Goal: Information Seeking & Learning: Learn about a topic

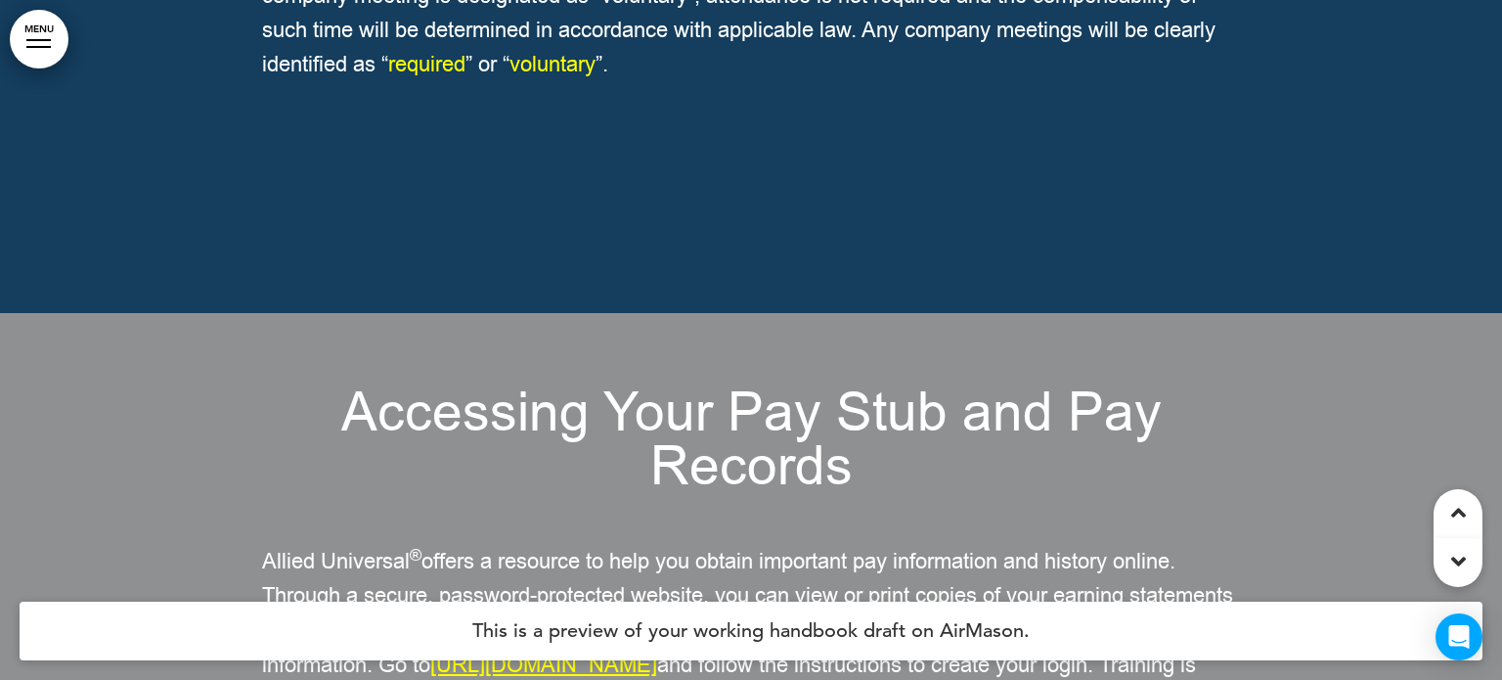
scroll to position [113190, 0]
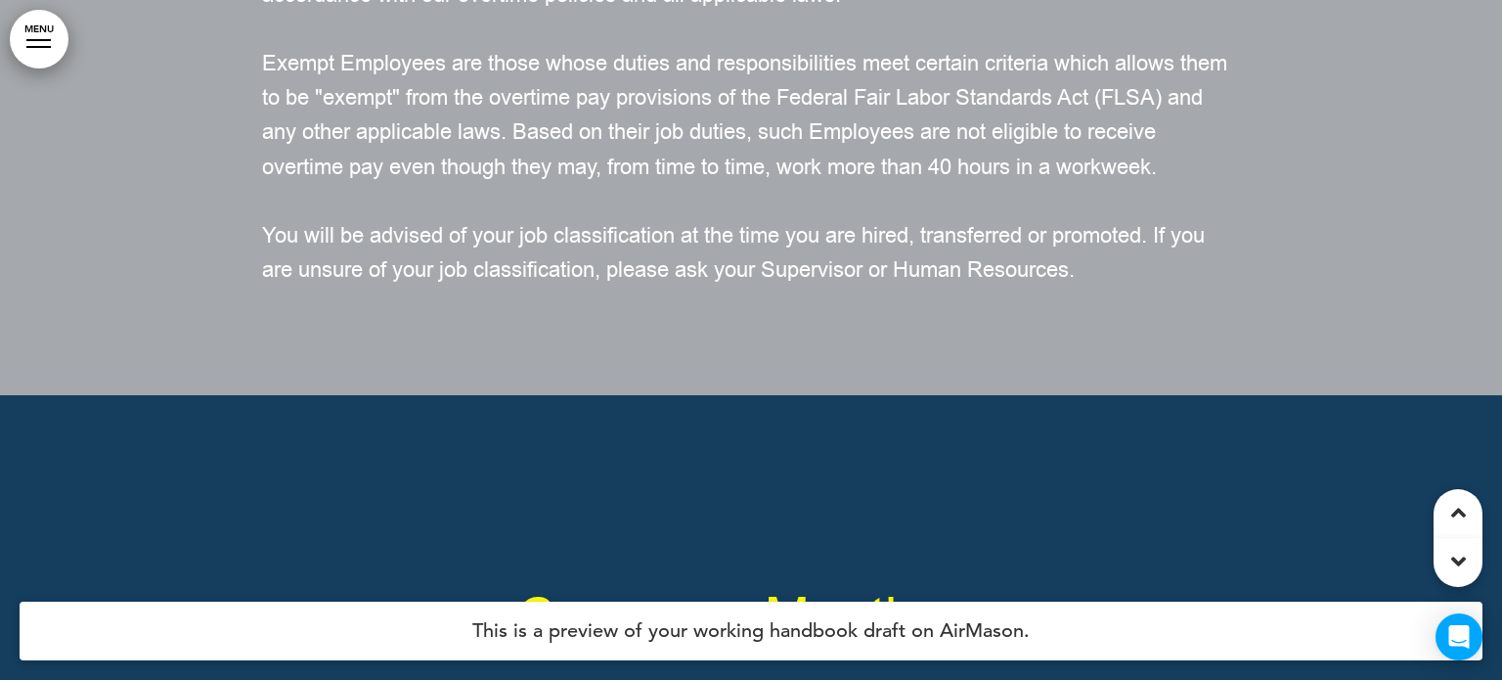
copy h1 ""Non-Exempt" and "Exempt" Employees"
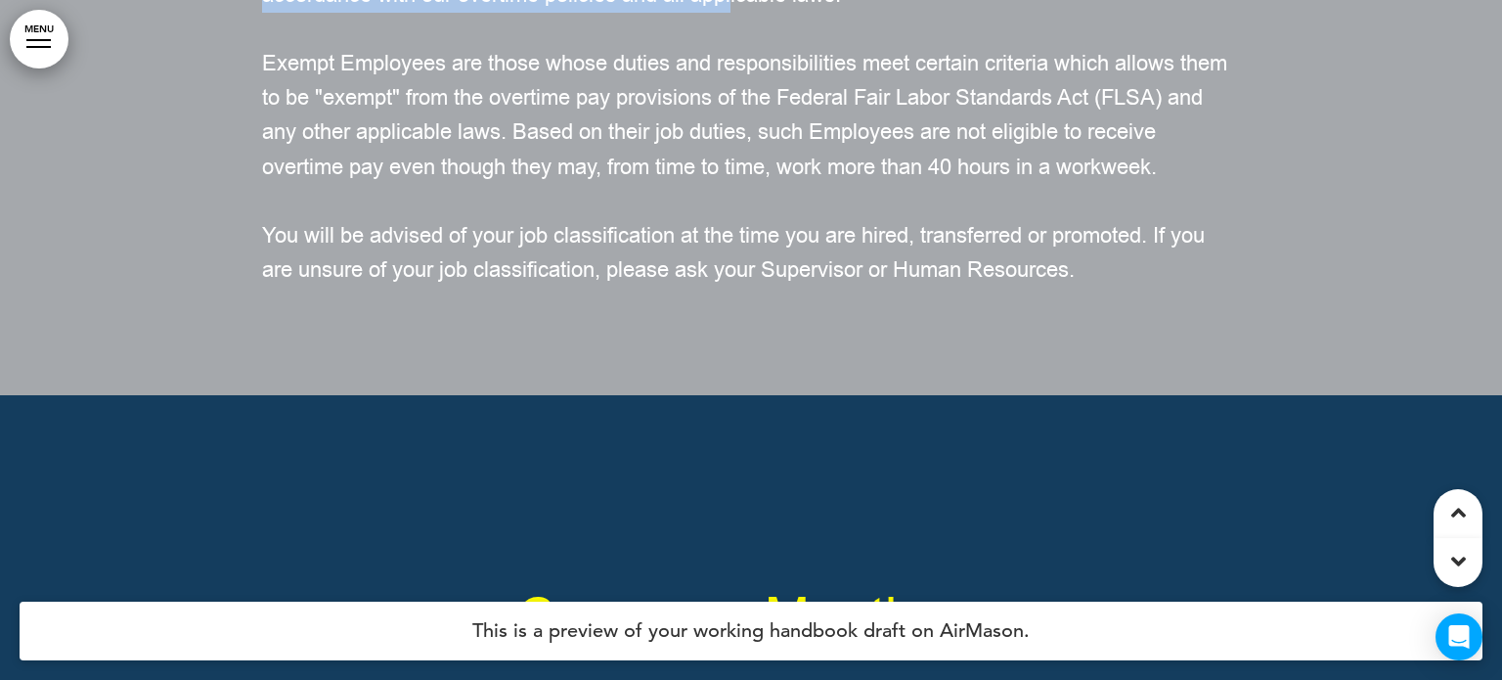
drag, startPoint x: 268, startPoint y: 237, endPoint x: 416, endPoint y: 409, distance: 226.8
copy span "At the time you are hired, you will be classified as either "exempt" or "non-ex…"
